Goal: Task Accomplishment & Management: Use online tool/utility

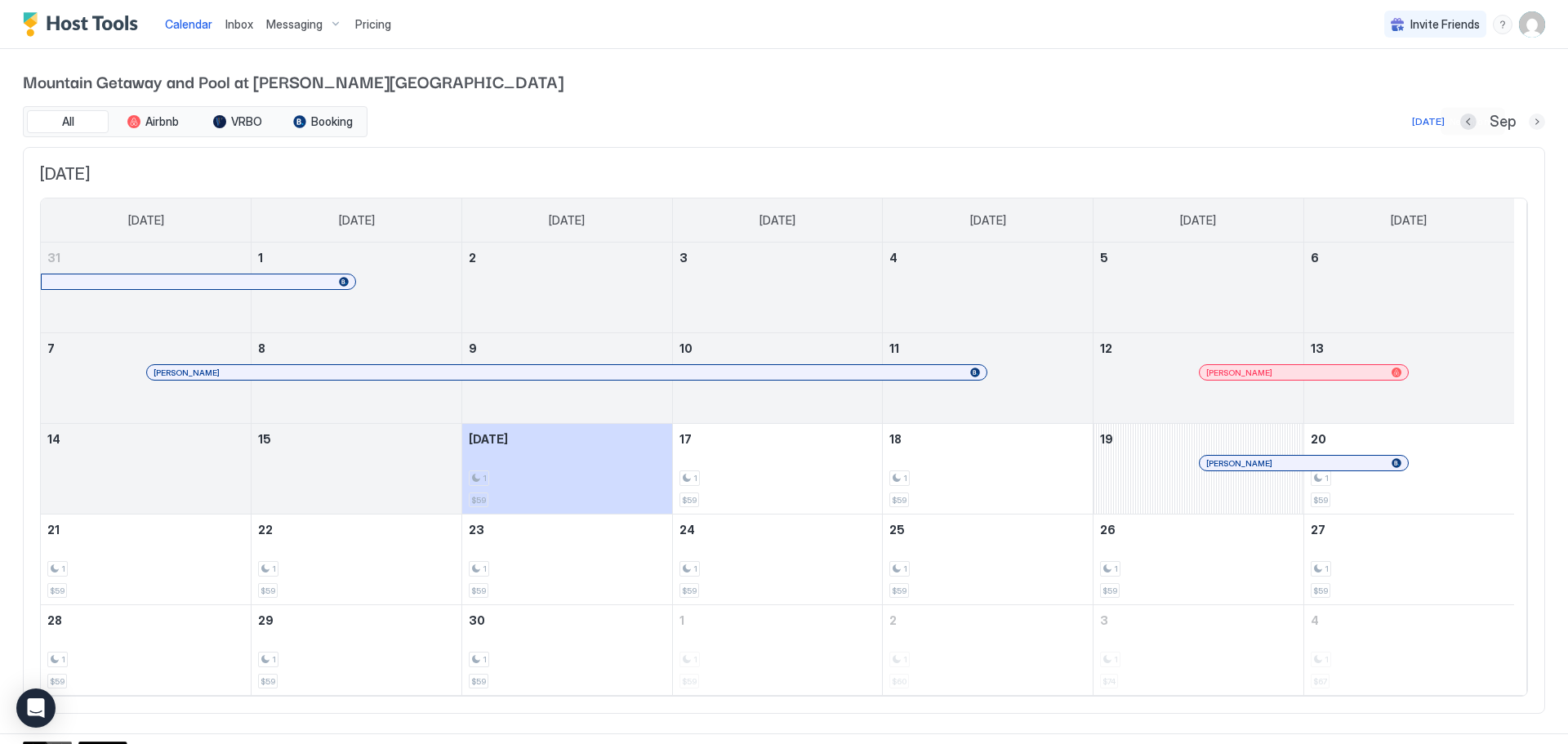
click at [1531, 118] on button "Next month" at bounding box center [1536, 121] width 16 height 16
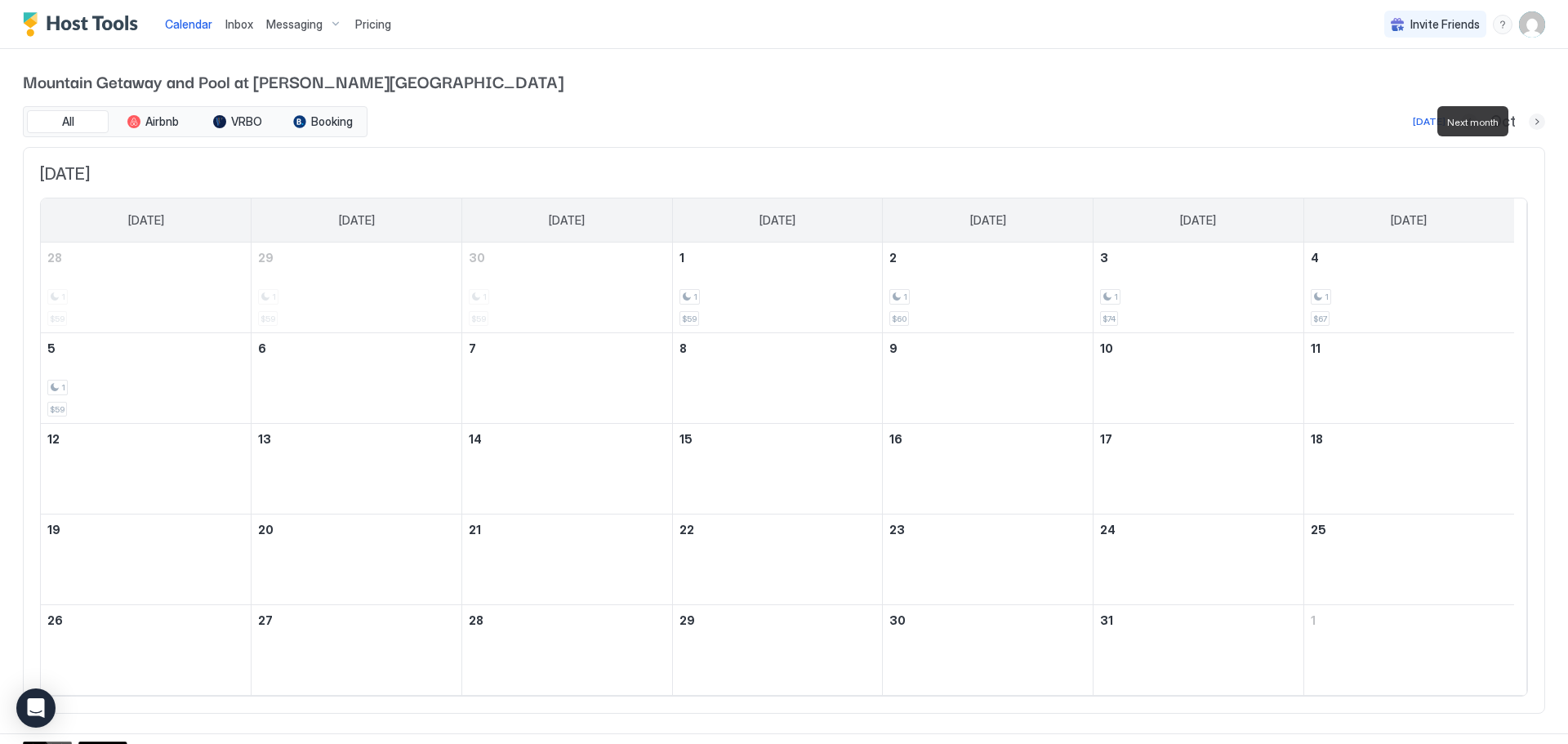
click at [1531, 118] on button "Next month" at bounding box center [1536, 121] width 16 height 16
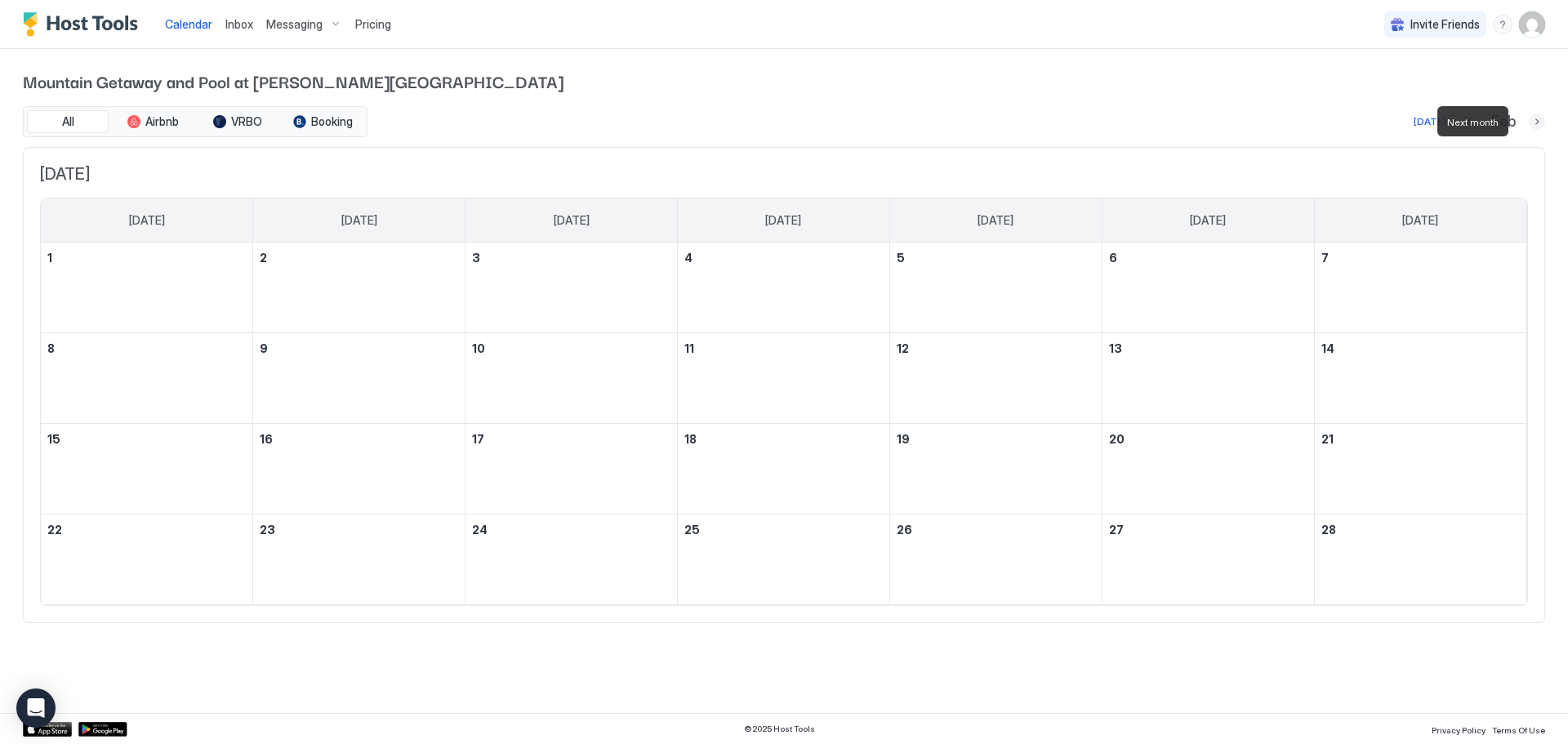
click at [1531, 118] on button "Next month" at bounding box center [1536, 121] width 16 height 16
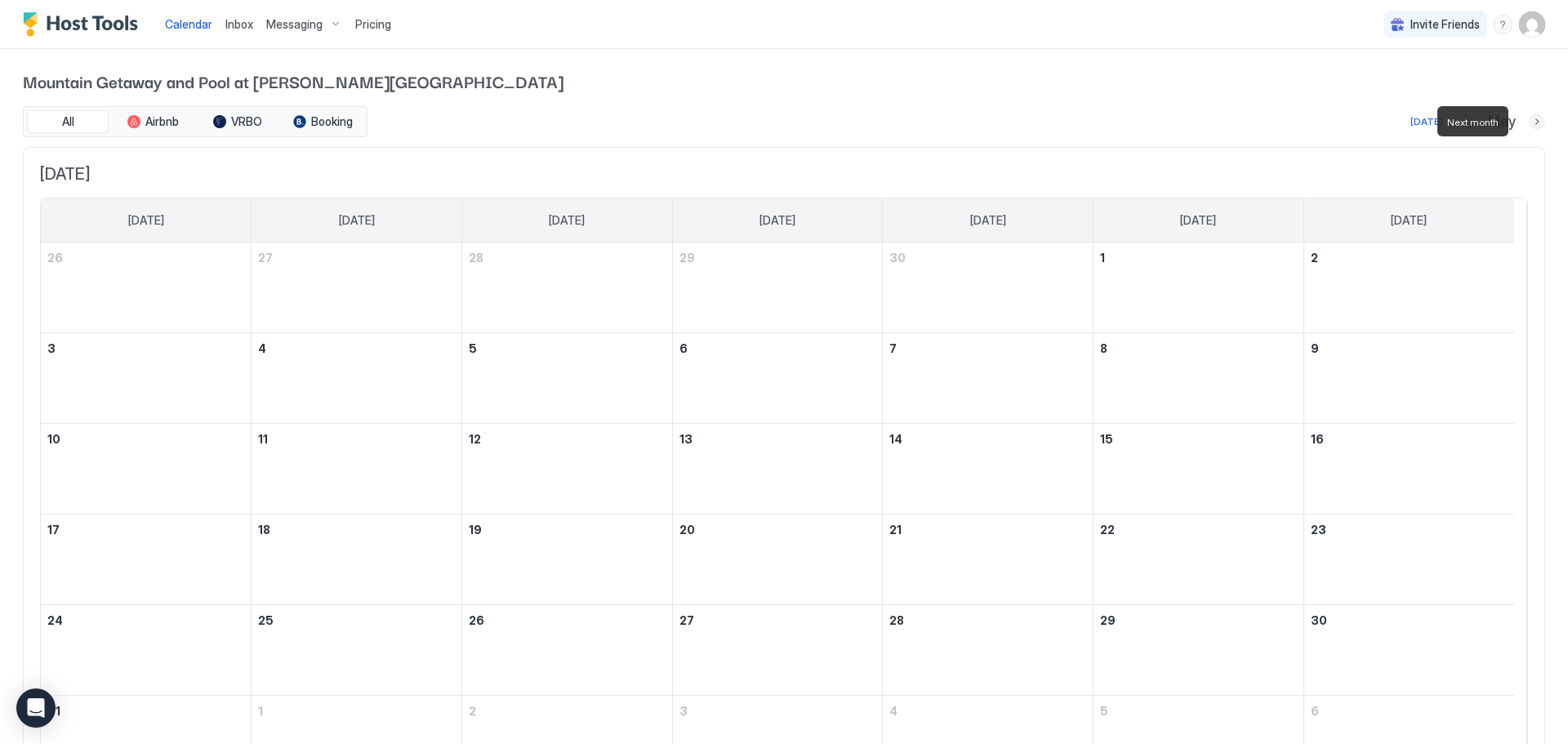
click at [1531, 118] on button "Next month" at bounding box center [1536, 121] width 16 height 16
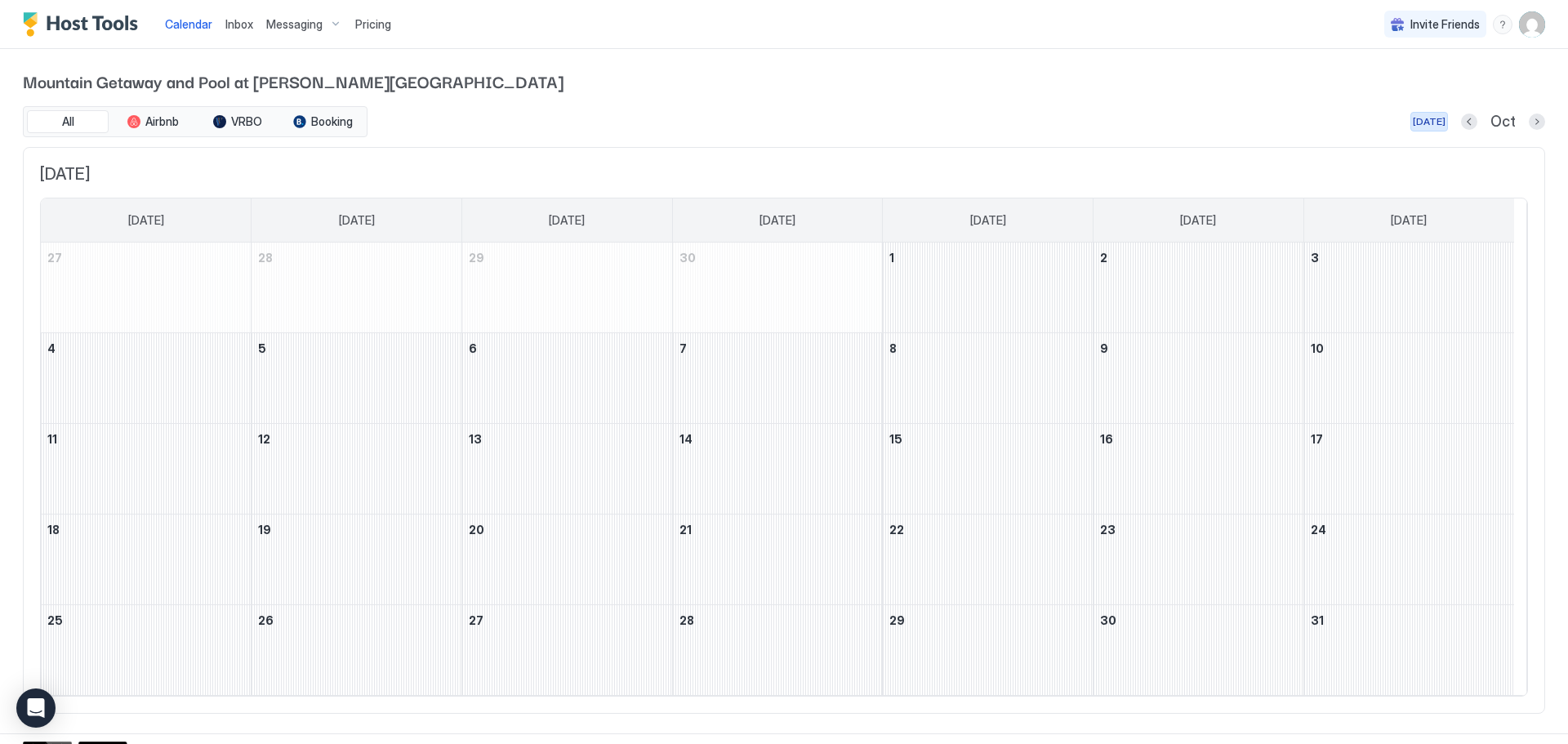
click at [1433, 117] on div "[DATE]" at bounding box center [1429, 121] width 32 height 15
